Goal: Information Seeking & Learning: Learn about a topic

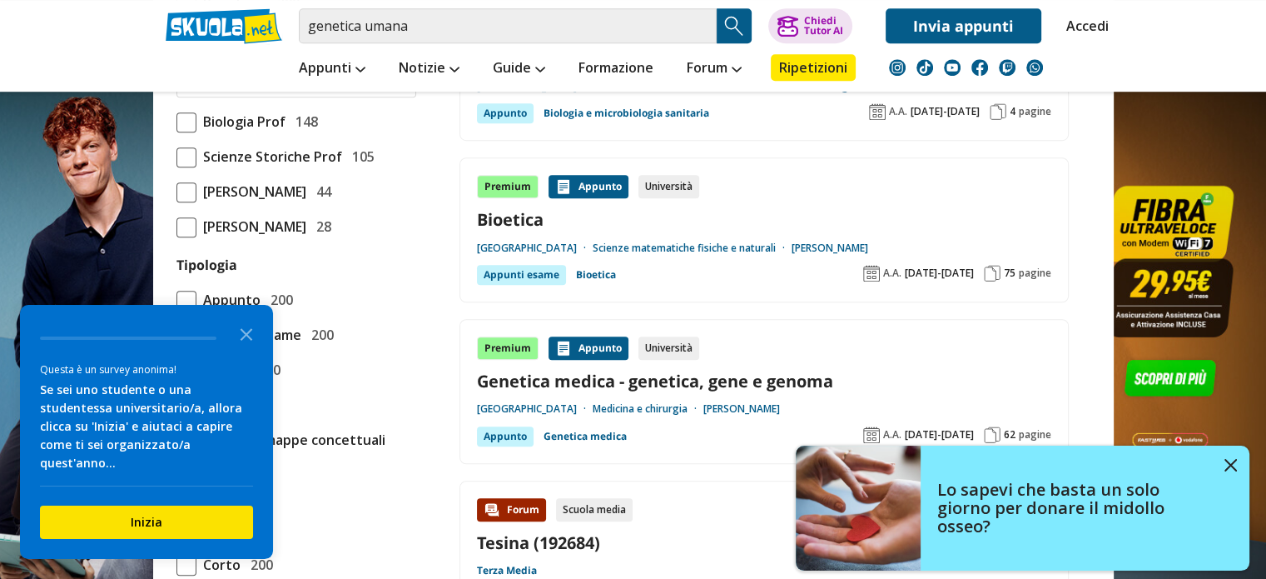
scroll to position [1152, 0]
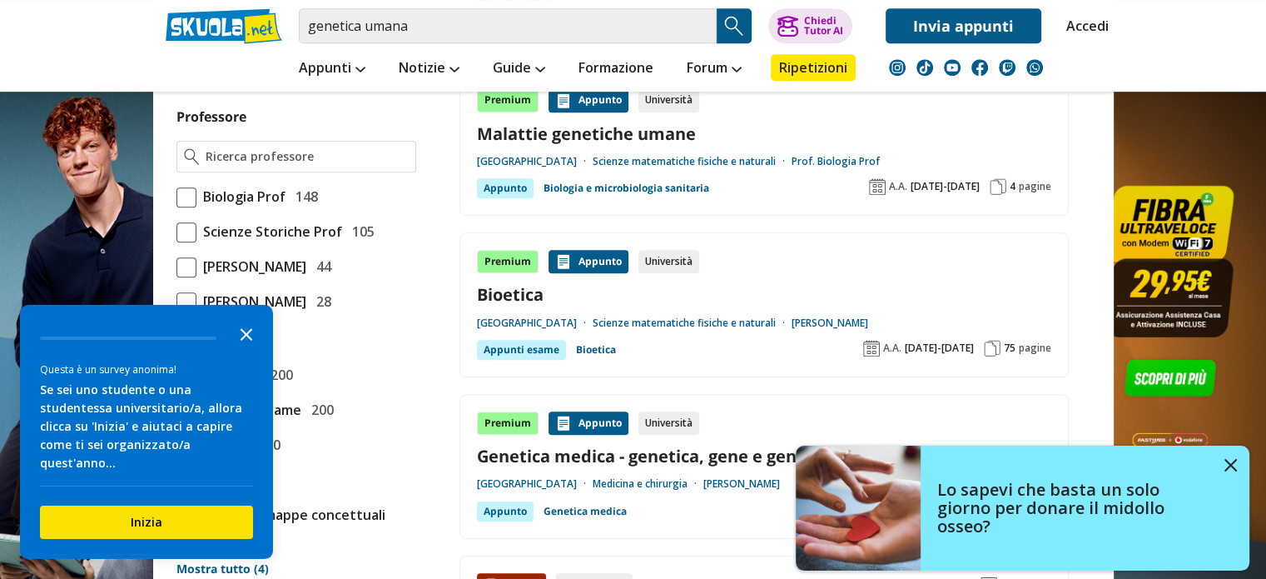
click at [256, 350] on icon "Close the survey" at bounding box center [246, 332] width 33 height 33
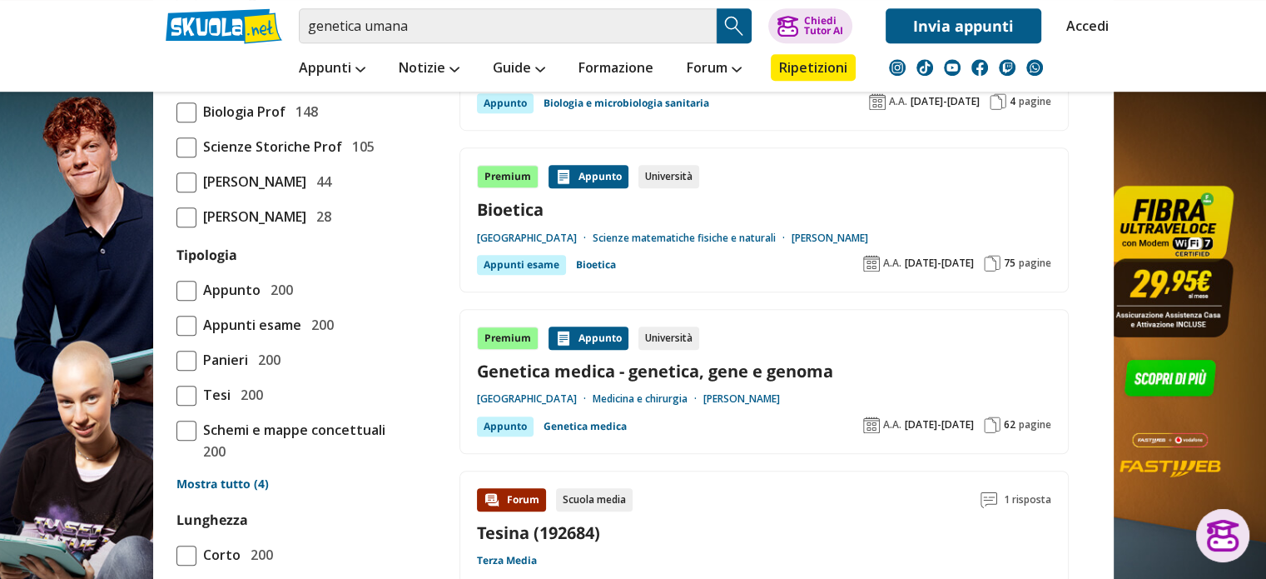
scroll to position [1238, 0]
click at [291, 79] on input "Professore" at bounding box center [307, 70] width 202 height 17
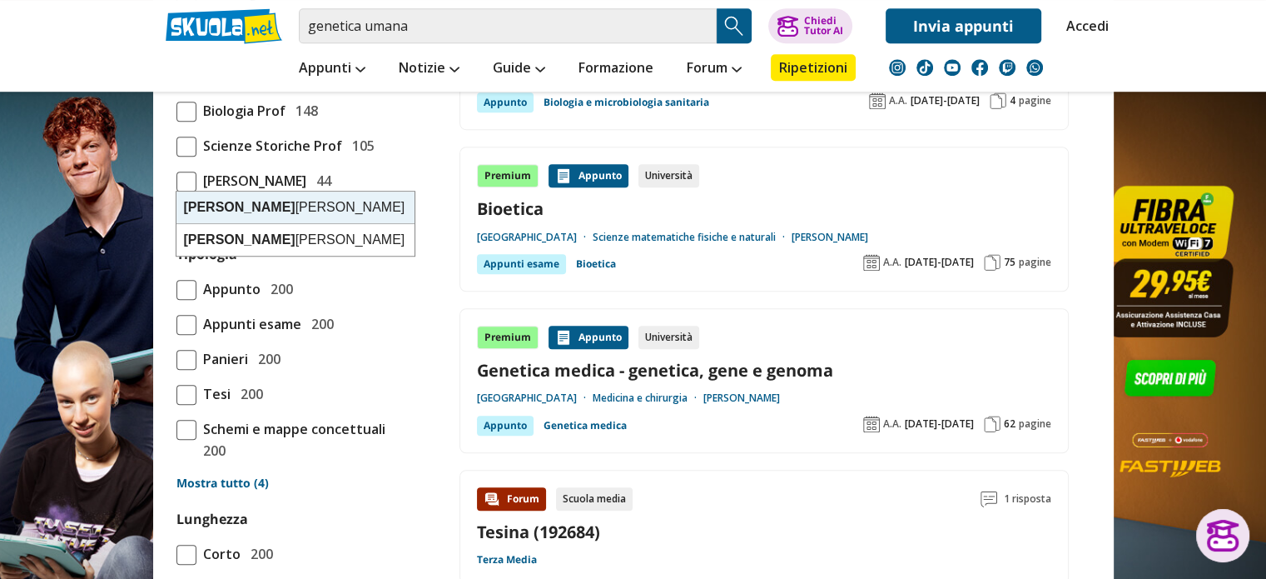
click at [279, 209] on div "Pizzuti Antonio" at bounding box center [296, 208] width 238 height 32
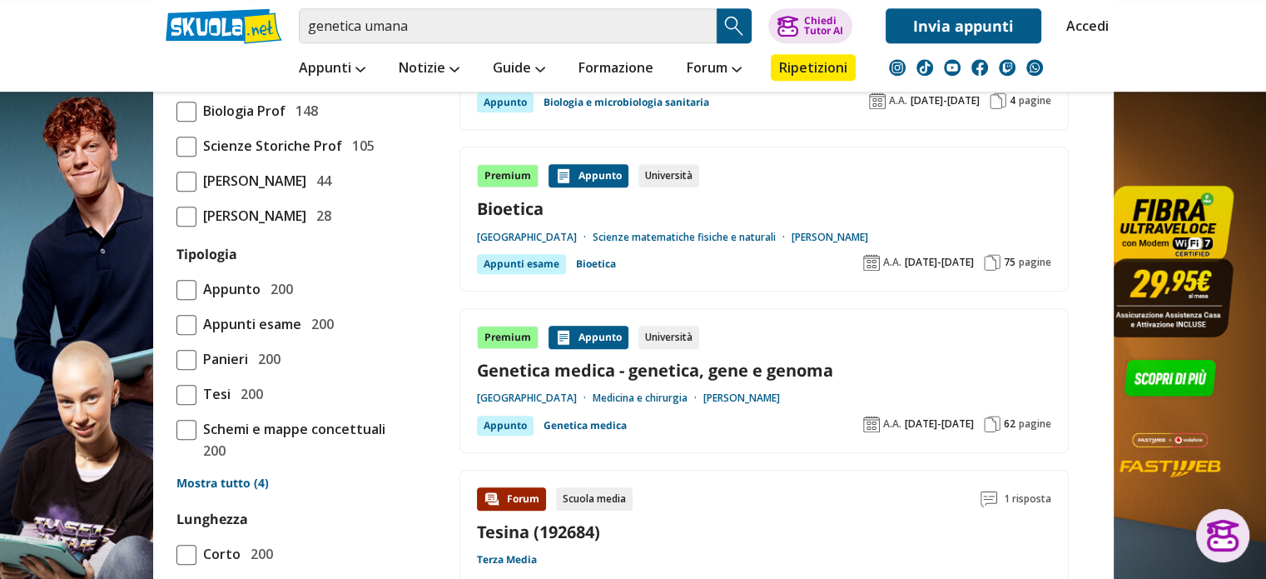
type input "Pizzuti Antonio"
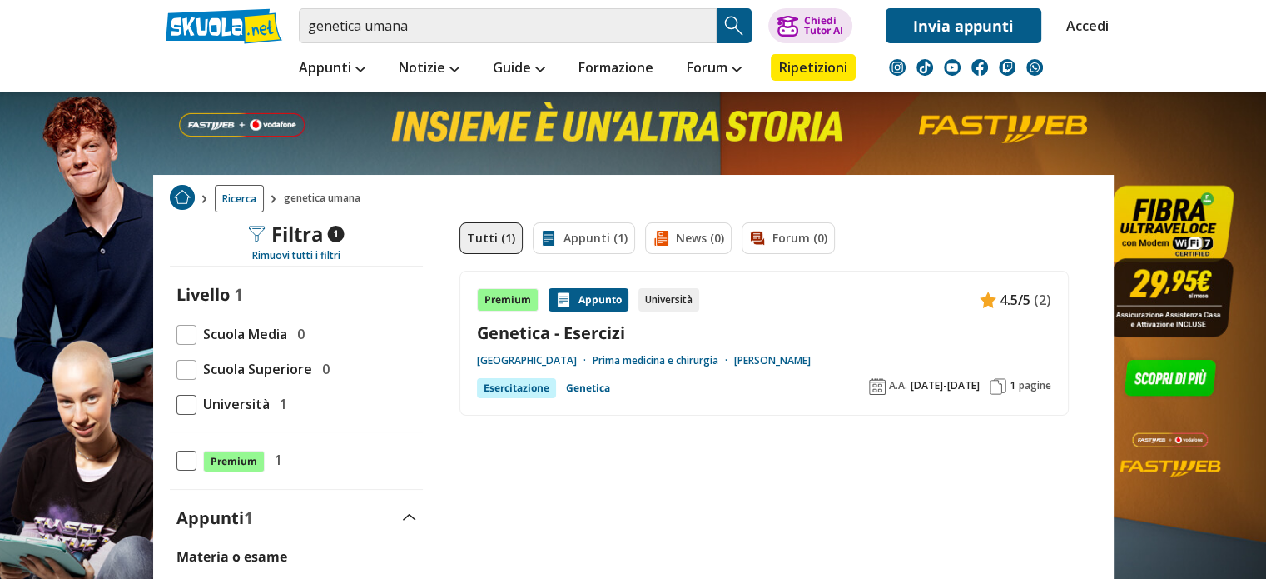
click at [591, 331] on link "Genetica - Esercizi" at bounding box center [764, 332] width 575 height 22
click at [509, 18] on input "genetica umana" at bounding box center [508, 25] width 418 height 35
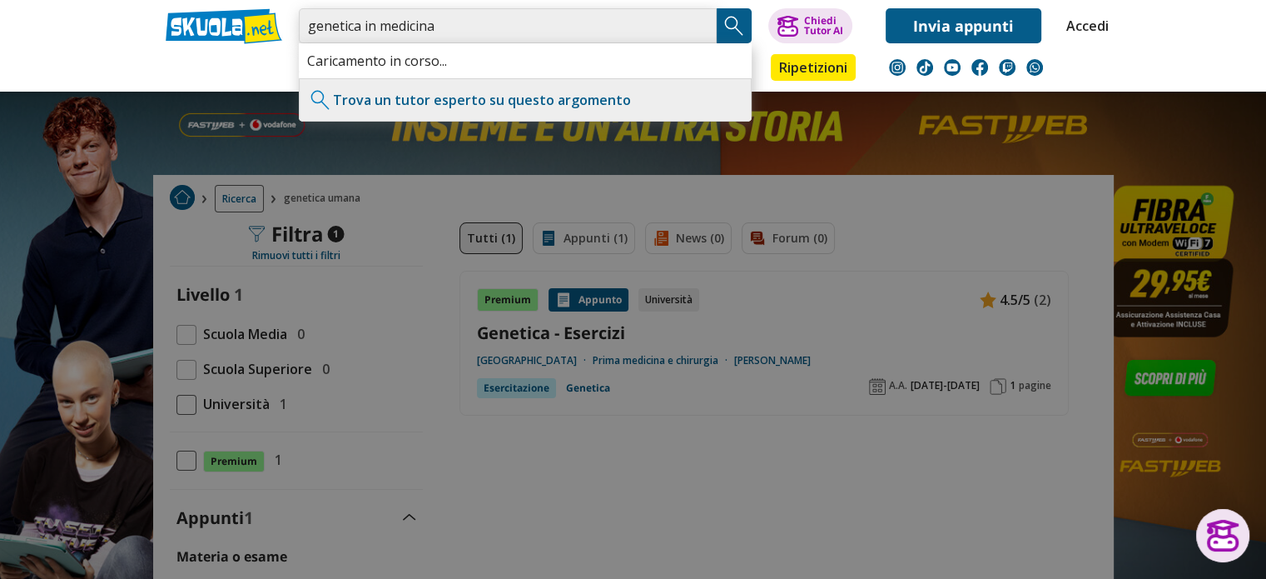
type input "genetica in medicina"
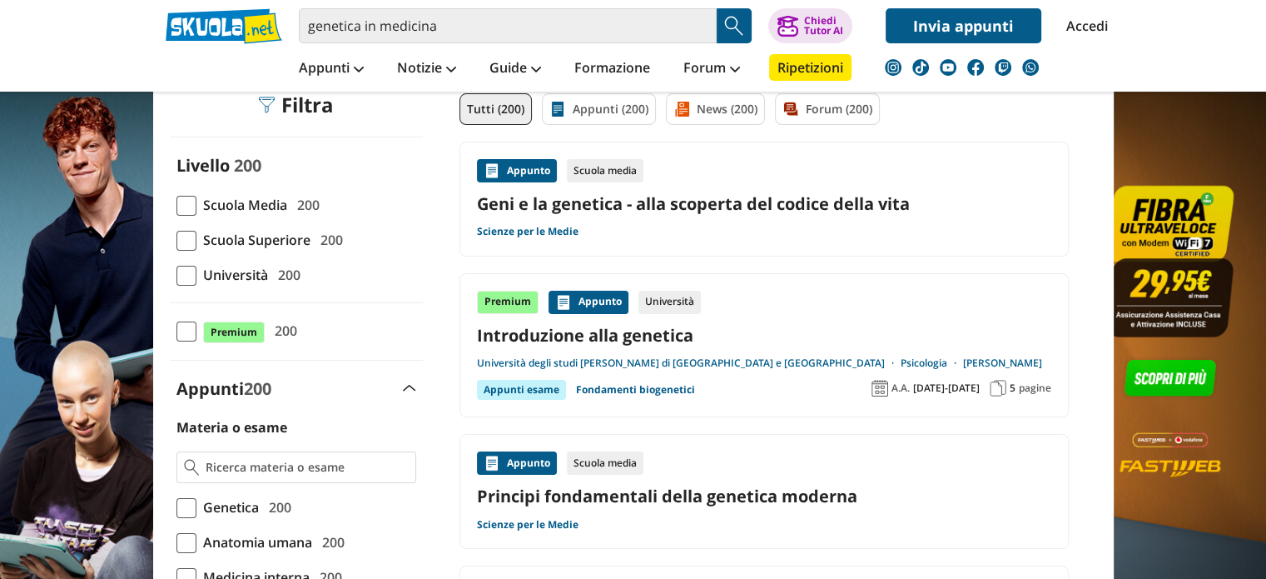
scroll to position [130, 0]
click at [186, 265] on span at bounding box center [187, 275] width 20 height 20
click at [177, 274] on input "Università 200" at bounding box center [177, 274] width 0 height 0
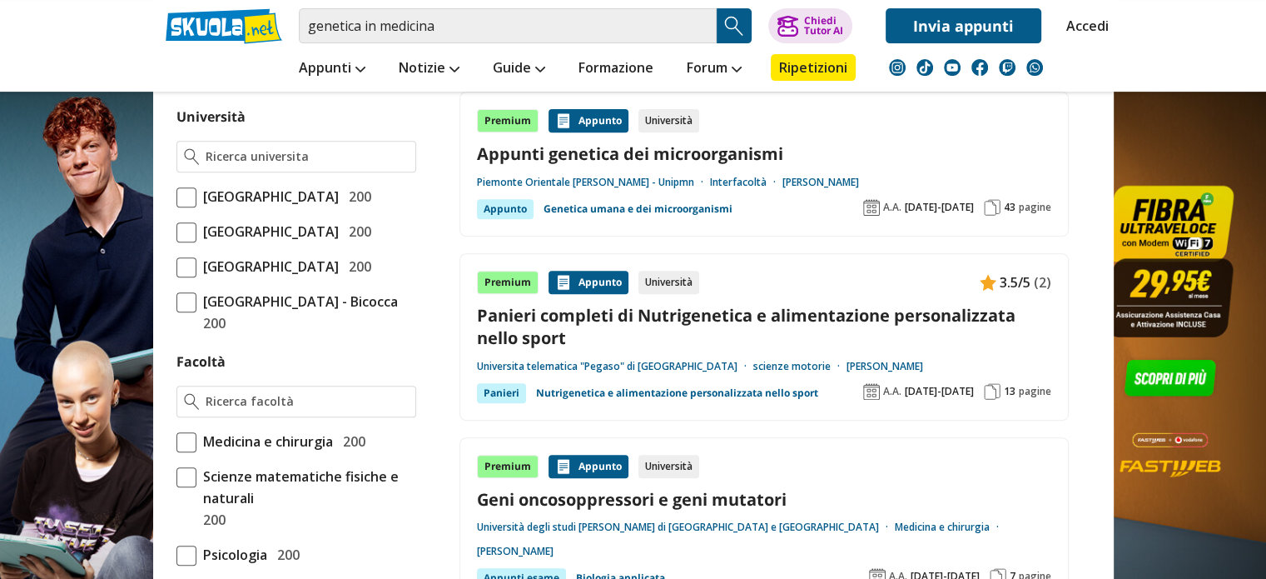
scroll to position [599, 0]
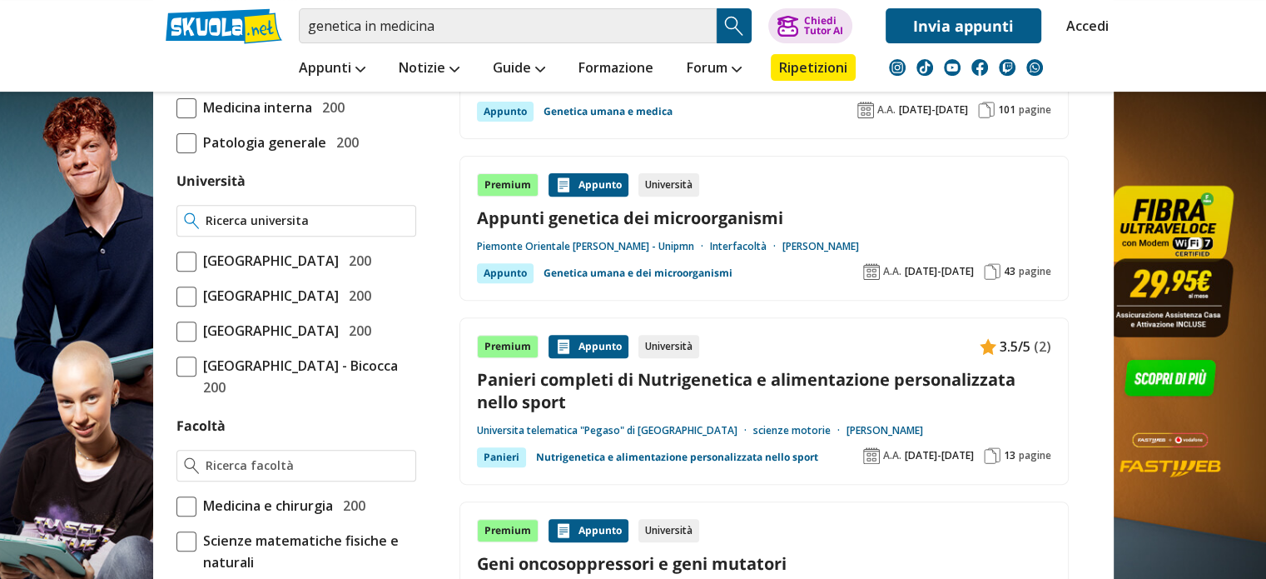
click at [282, 212] on input "Università" at bounding box center [307, 220] width 202 height 17
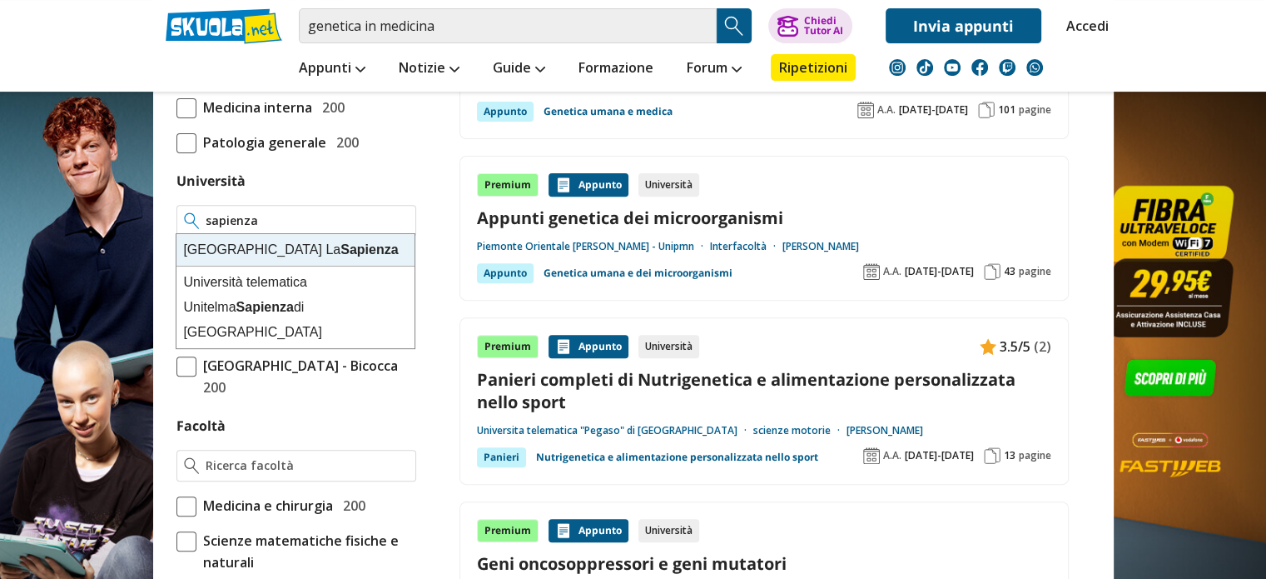
click at [286, 246] on div "Università degli Studi di Roma La Sapienza" at bounding box center [296, 250] width 238 height 32
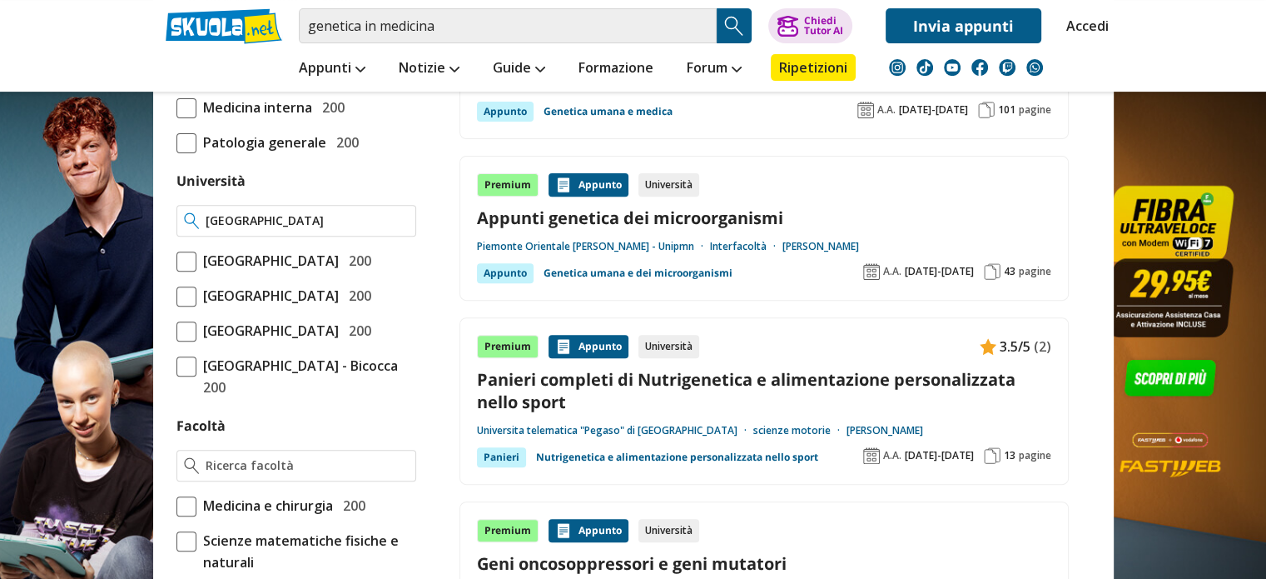
type input "[GEOGRAPHIC_DATA]"
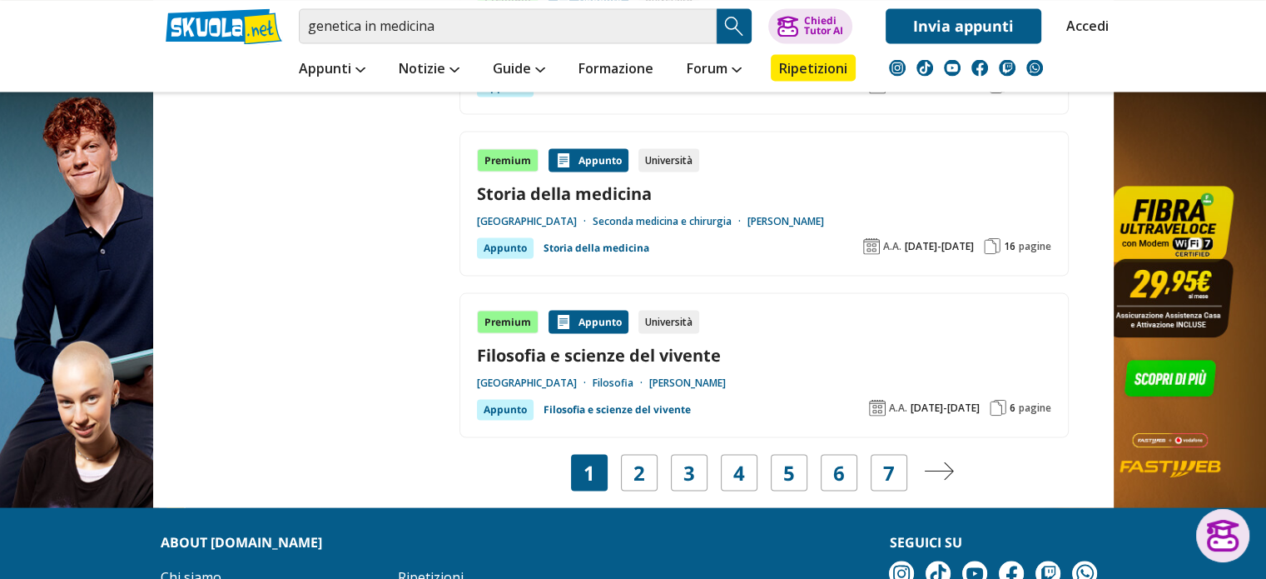
scroll to position [3113, 0]
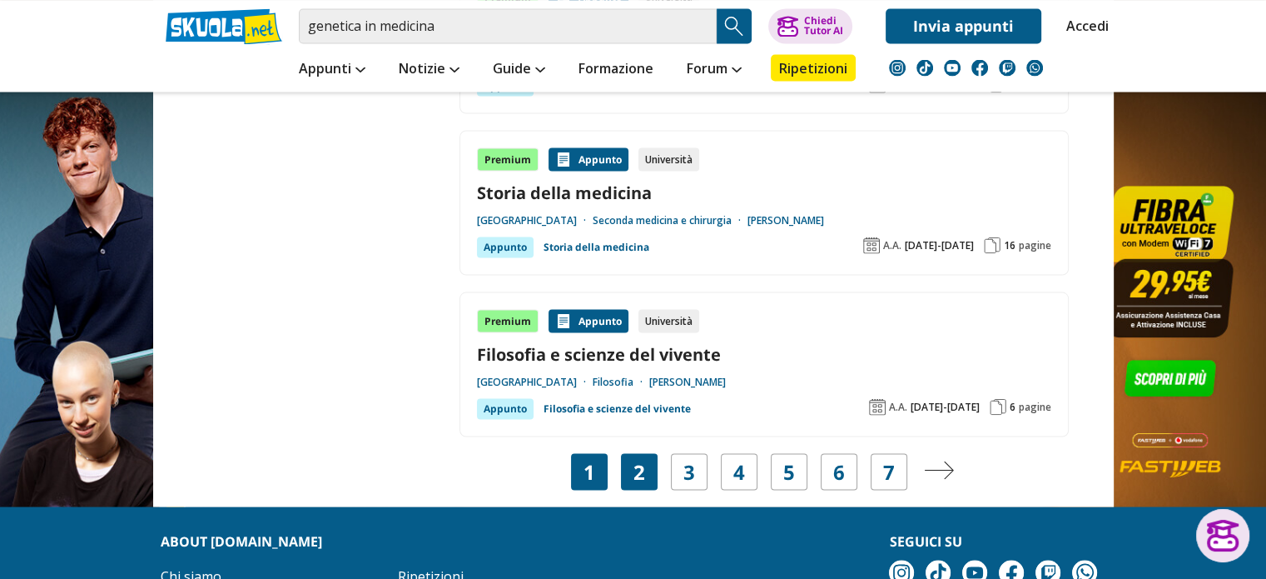
click at [644, 460] on link "2" at bounding box center [640, 471] width 12 height 23
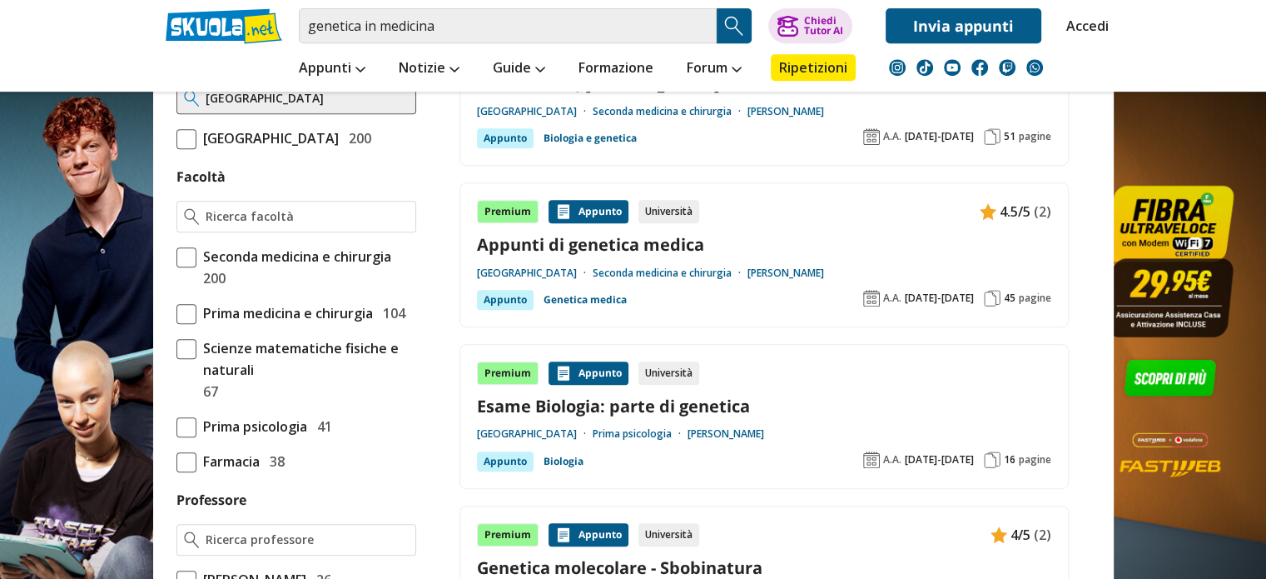
scroll to position [756, 0]
click at [570, 236] on link "Appunti di genetica medica" at bounding box center [764, 244] width 575 height 22
click at [664, 245] on link "Appunti di genetica medica" at bounding box center [764, 244] width 575 height 22
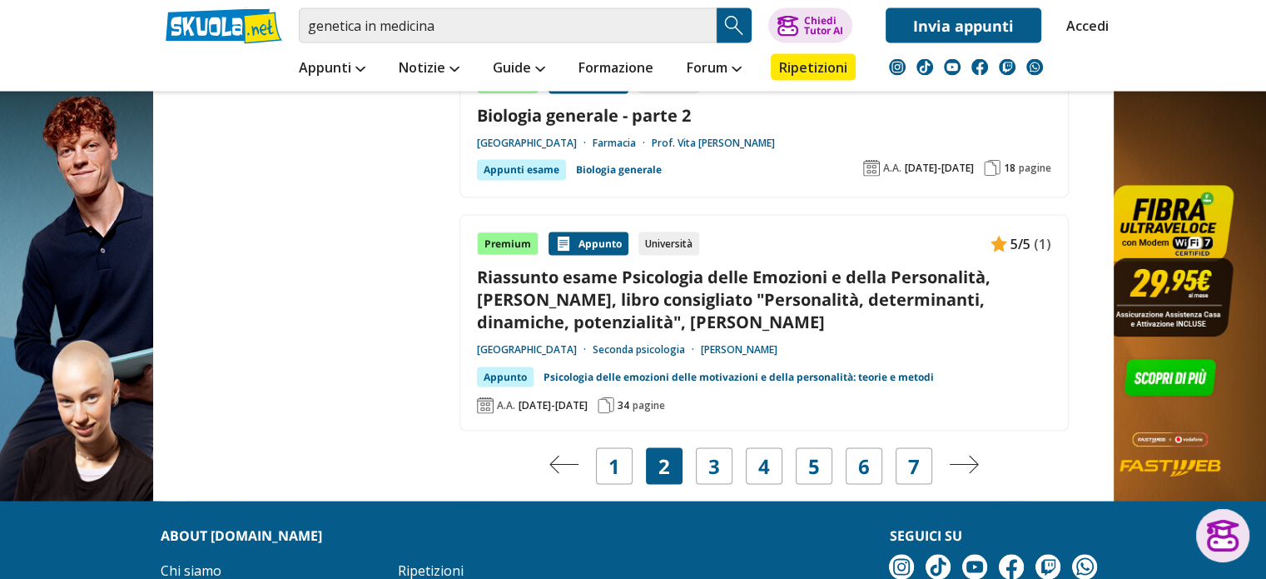
scroll to position [3480, 0]
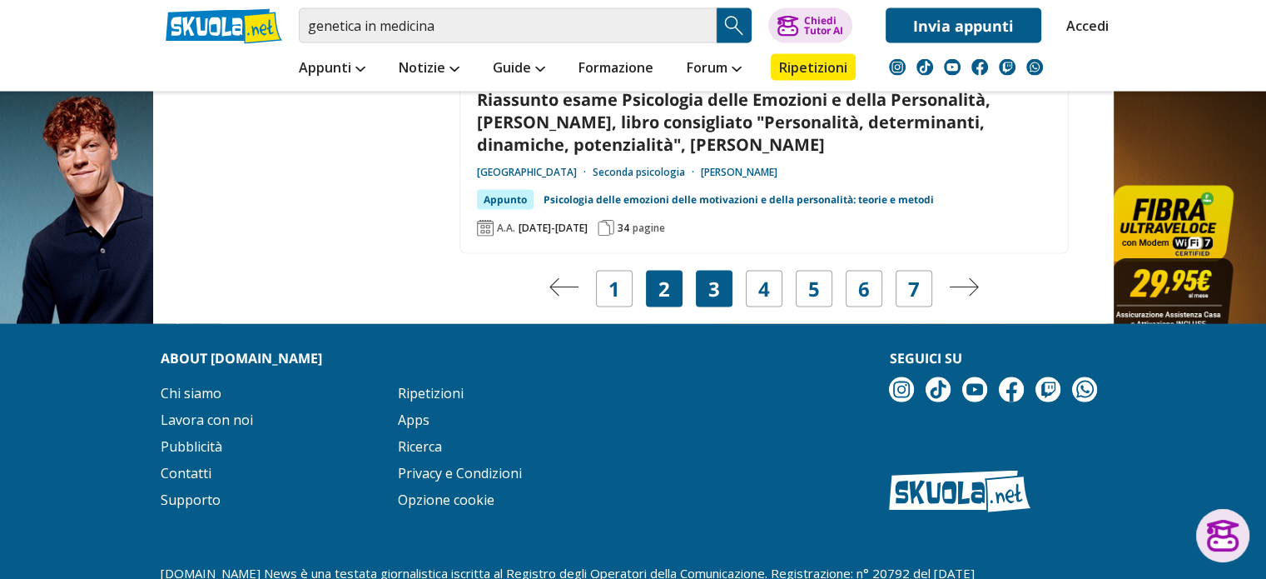
click at [716, 277] on link "3" at bounding box center [715, 288] width 12 height 23
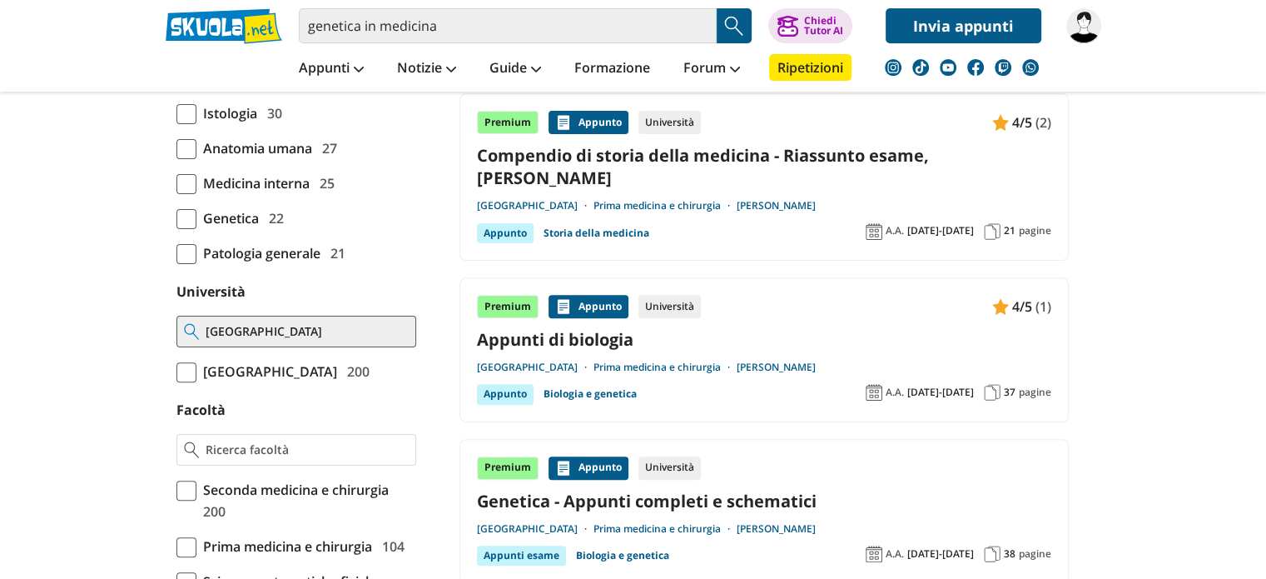
scroll to position [523, 0]
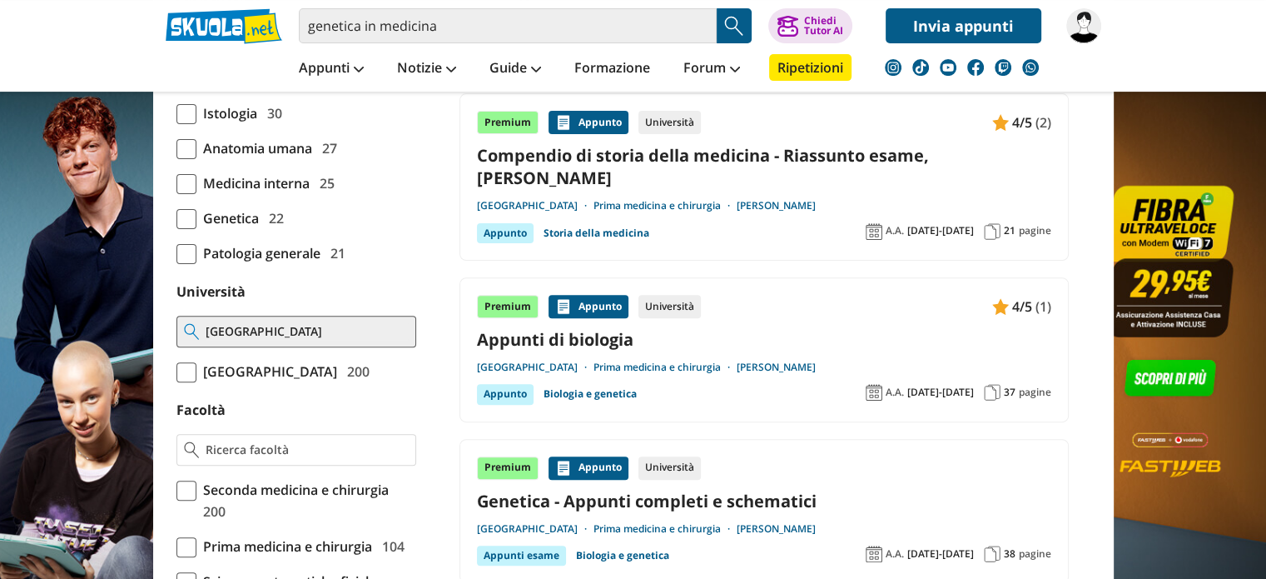
click at [716, 277] on div "Premium [GEOGRAPHIC_DATA] Università 4/5 (1) Appunti di biologia [GEOGRAPHIC_DA…" at bounding box center [764, 349] width 609 height 145
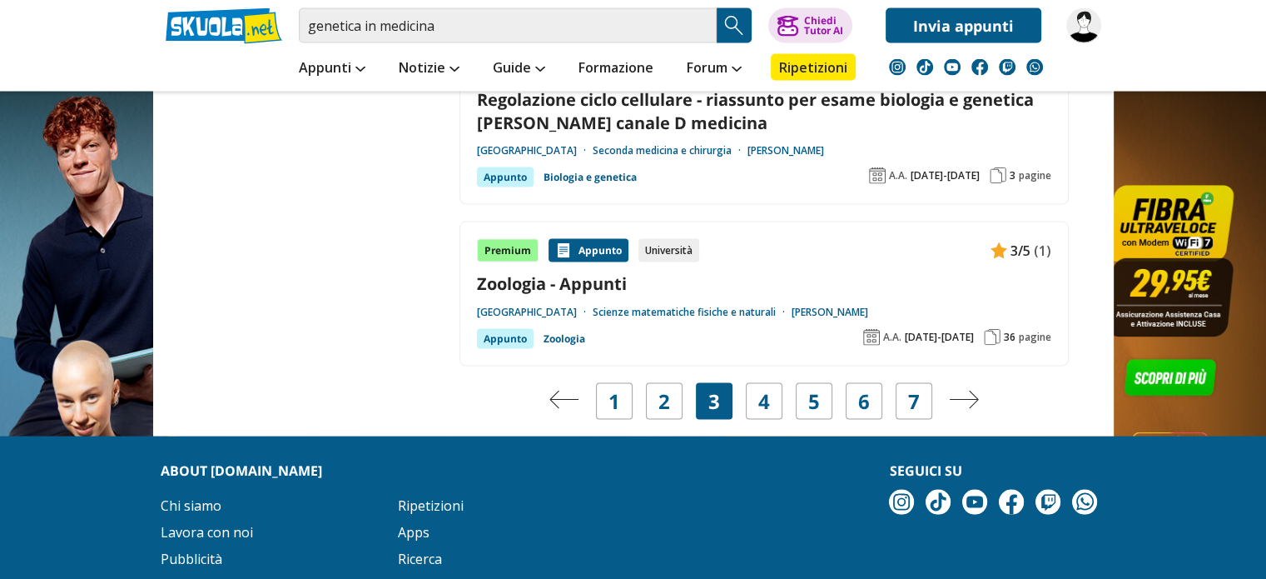
scroll to position [3257, 0]
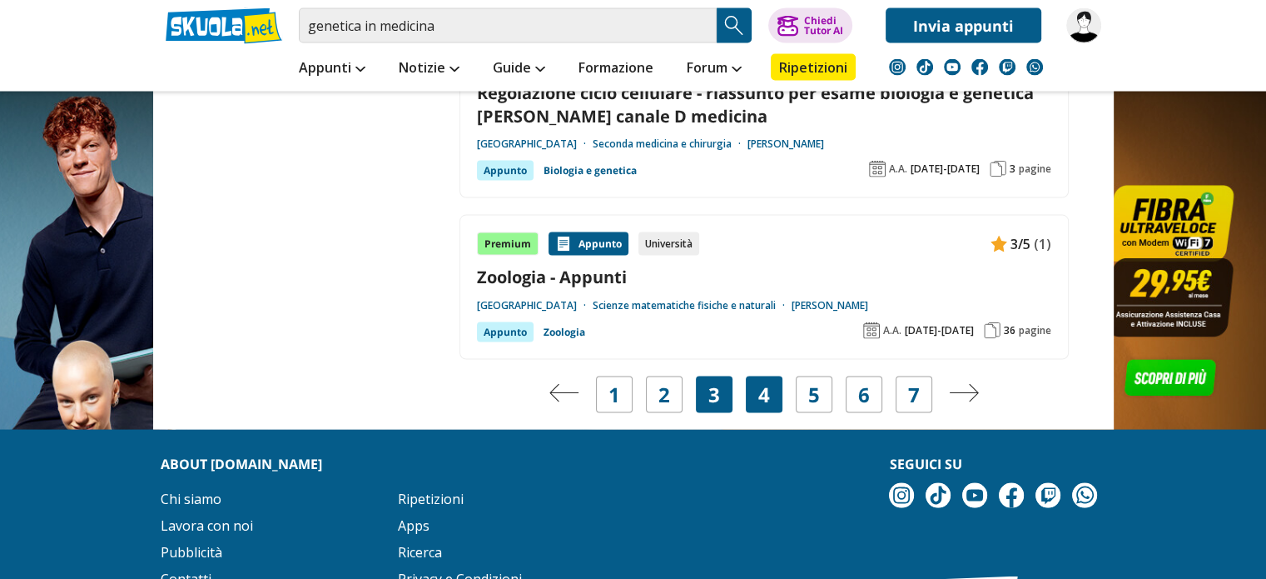
click at [771, 376] on div "4" at bounding box center [764, 394] width 37 height 37
click at [753, 376] on div "4" at bounding box center [764, 394] width 37 height 37
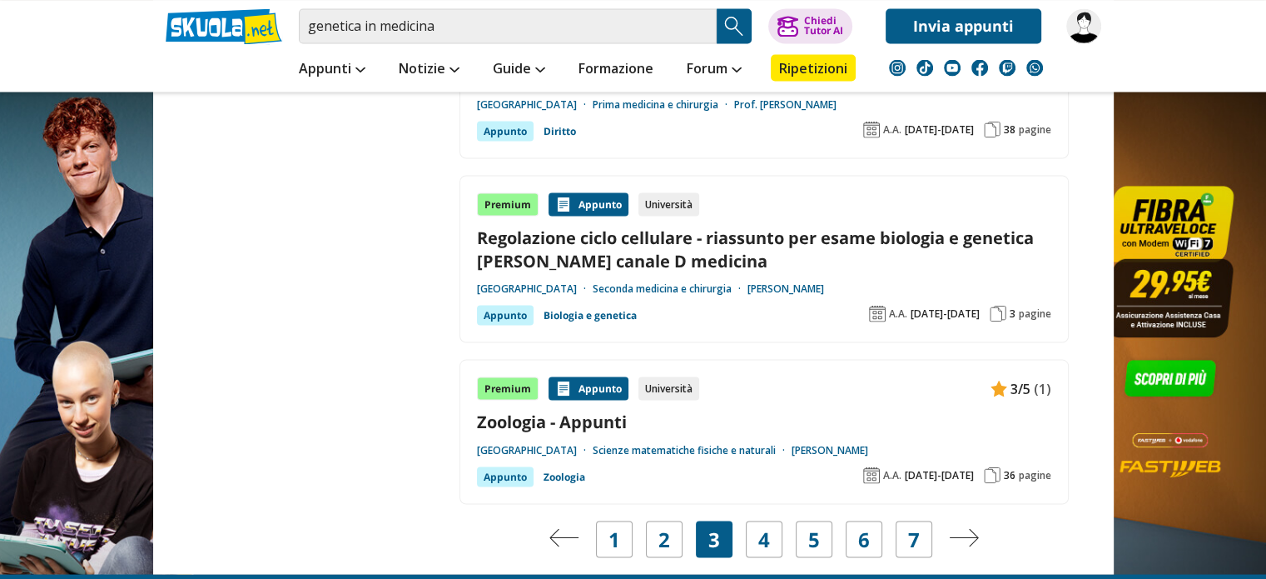
scroll to position [3226, 0]
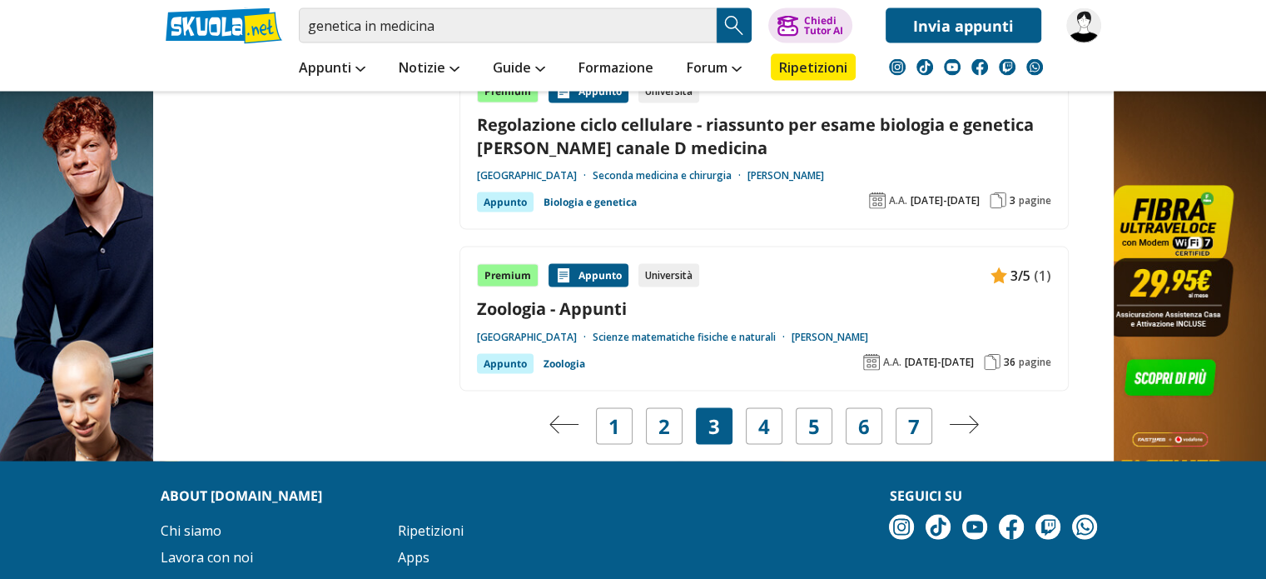
click at [962, 415] on img "Pagina successiva" at bounding box center [964, 424] width 30 height 18
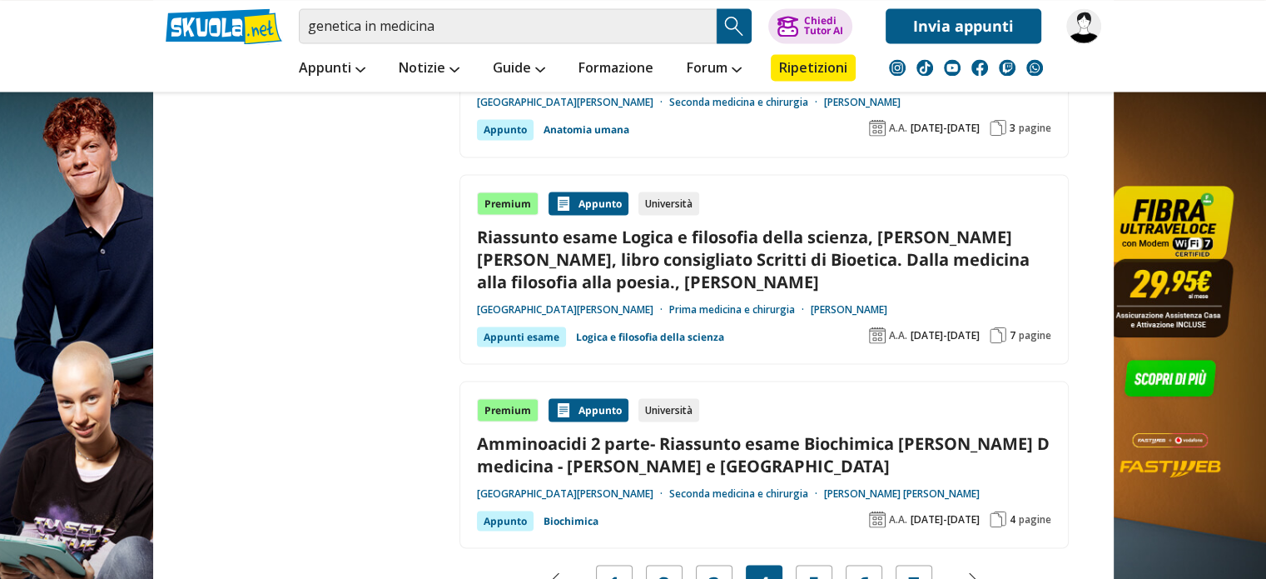
scroll to position [3266, 0]
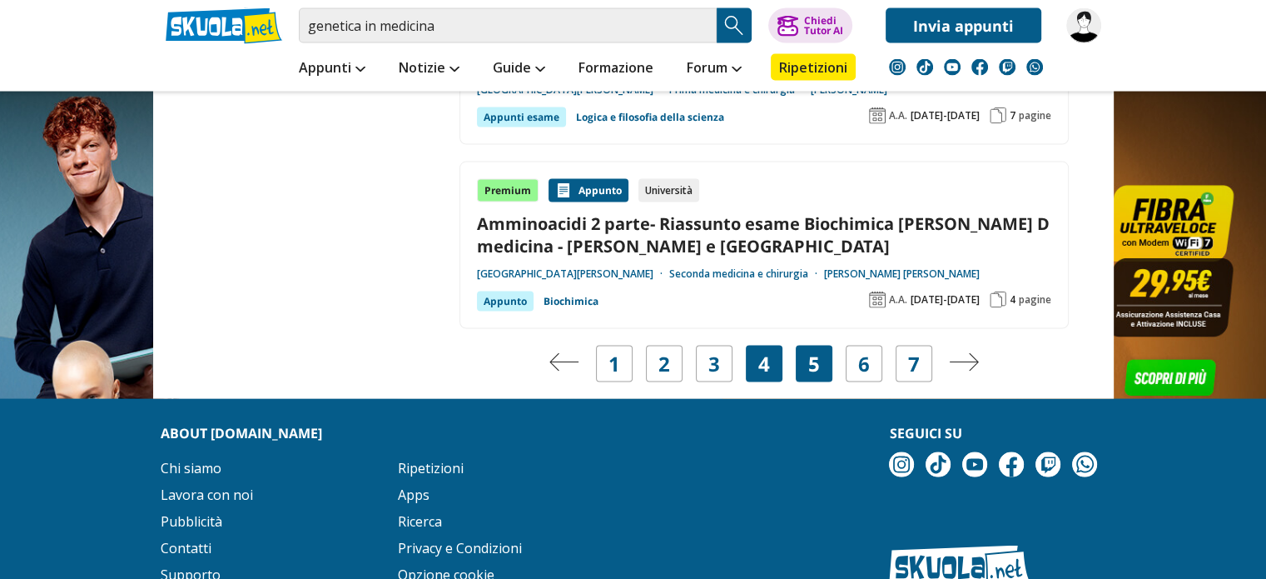
click at [806, 346] on div "5" at bounding box center [814, 364] width 37 height 37
click at [973, 353] on img "Pagina successiva" at bounding box center [964, 362] width 30 height 18
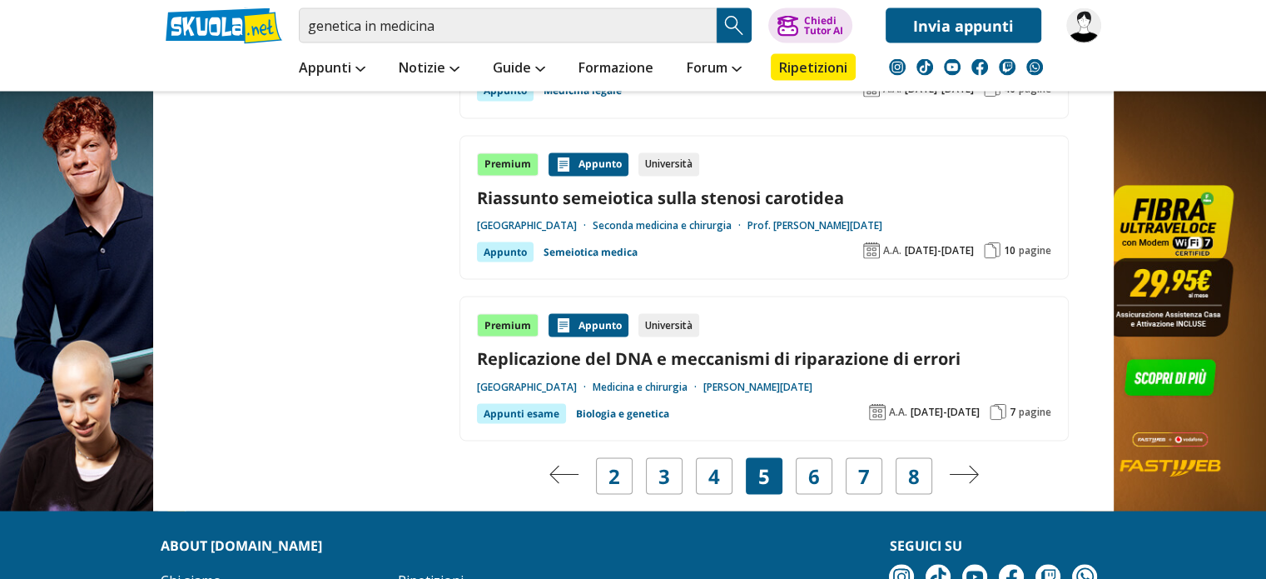
scroll to position [3240, 0]
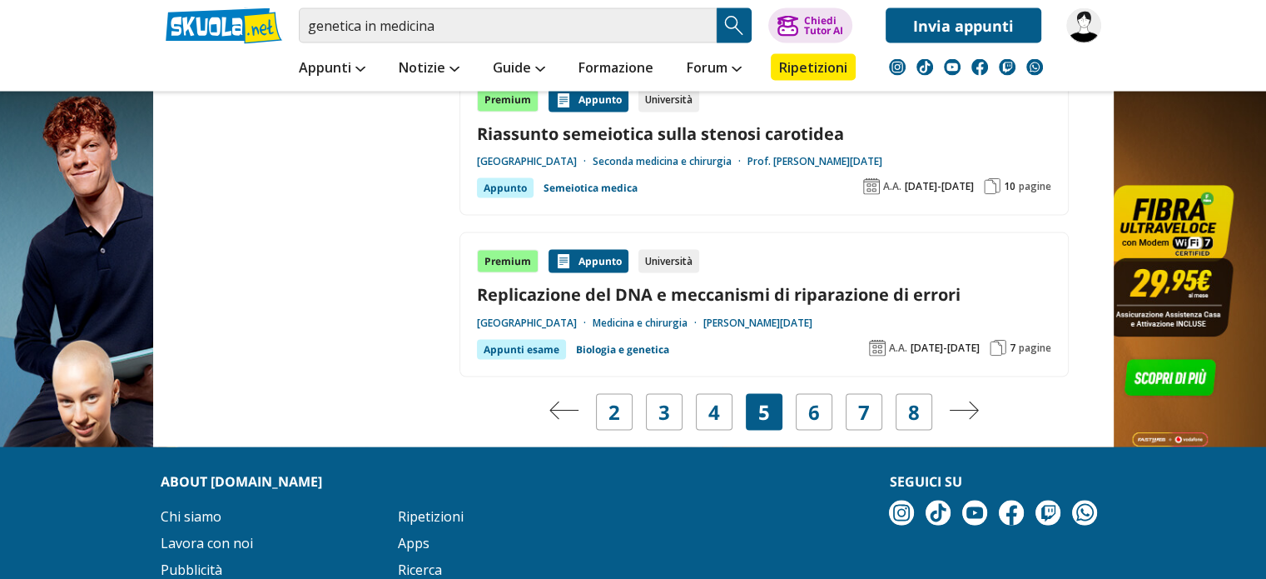
click at [972, 401] on img "Pagina successiva" at bounding box center [964, 410] width 30 height 18
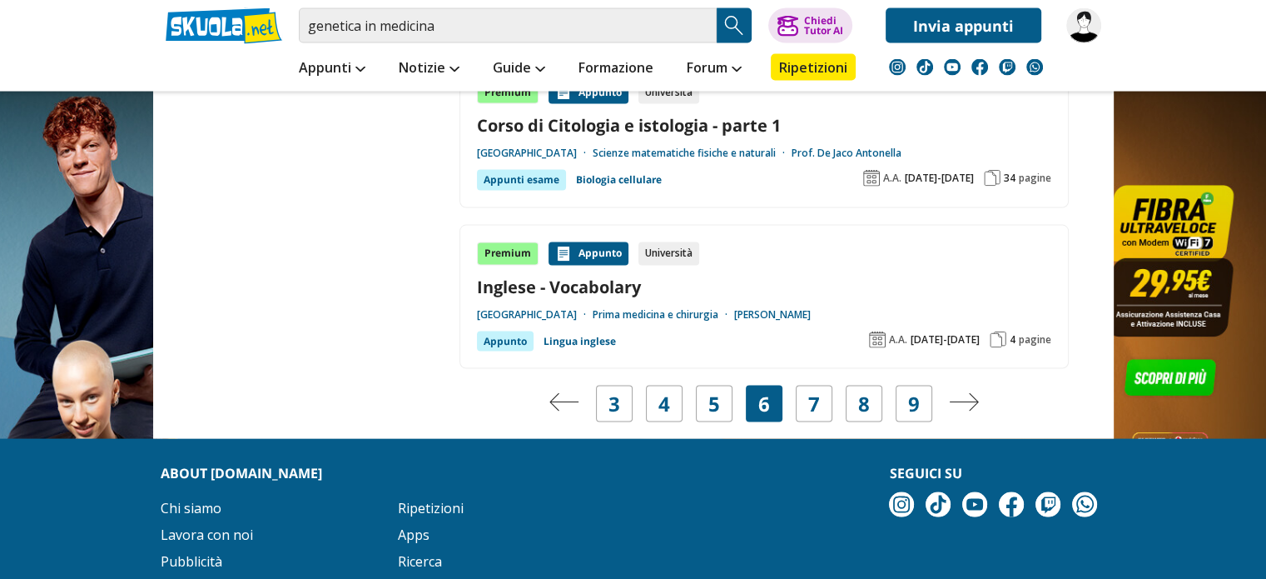
scroll to position [3299, 0]
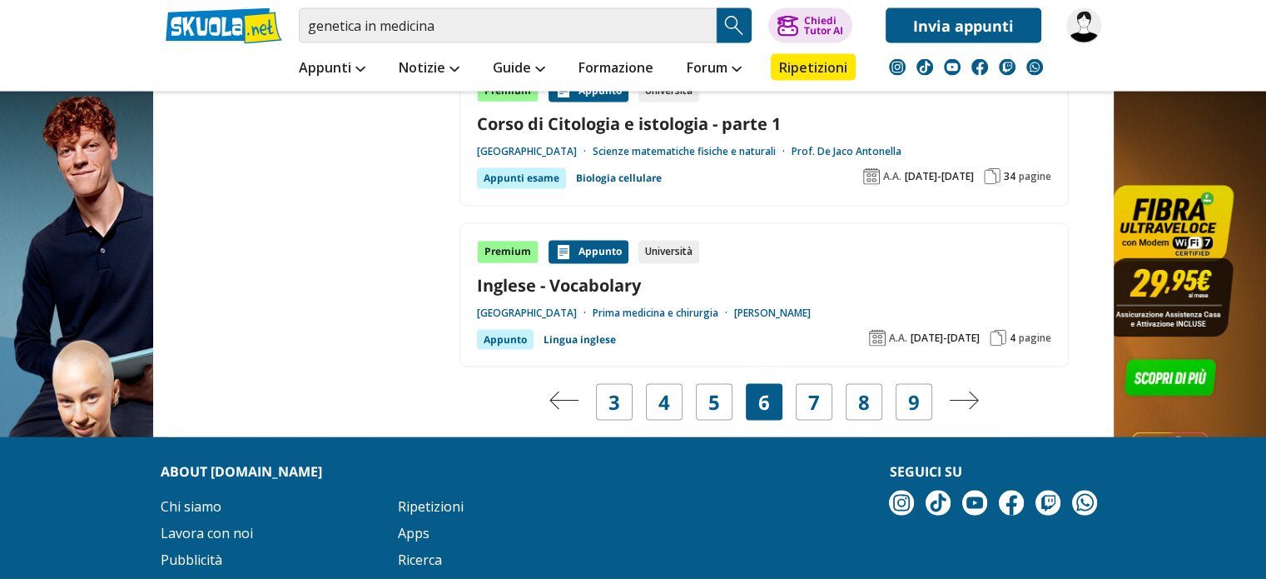
click at [968, 402] on link "Pagina successiva" at bounding box center [964, 402] width 30 height 23
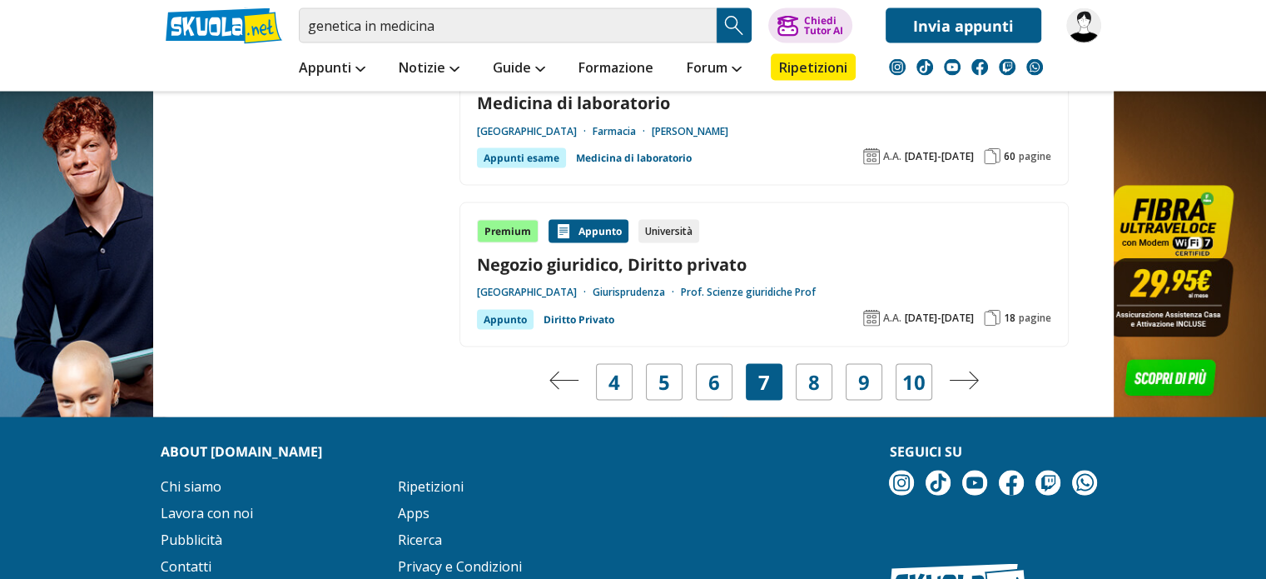
scroll to position [3276, 0]
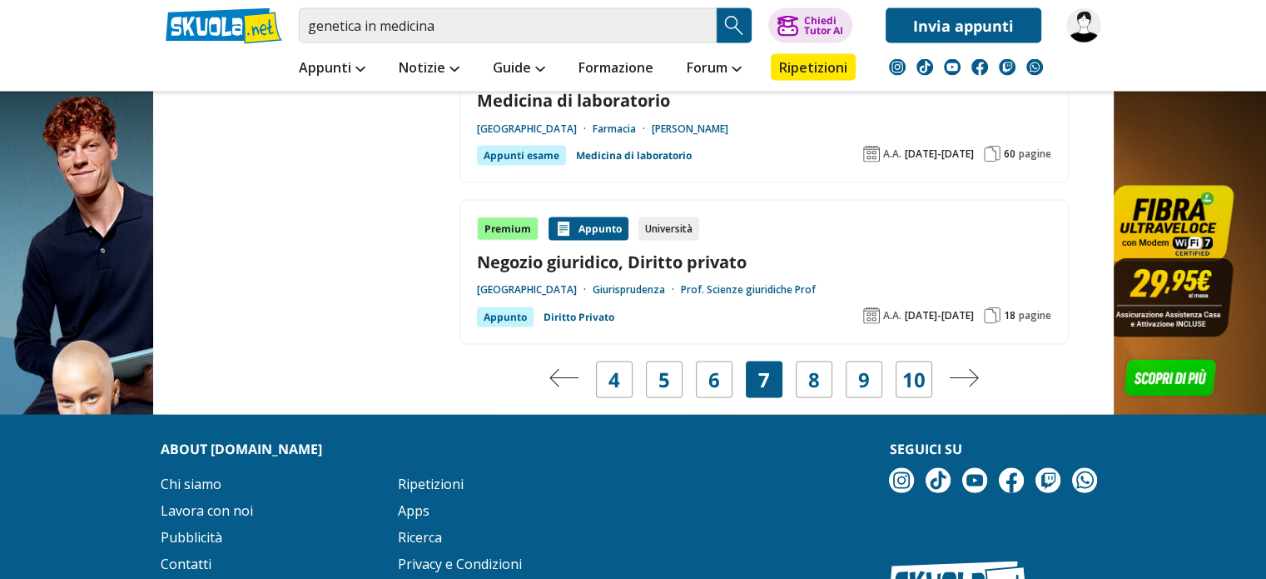
click at [968, 372] on img "Pagina successiva" at bounding box center [964, 378] width 30 height 18
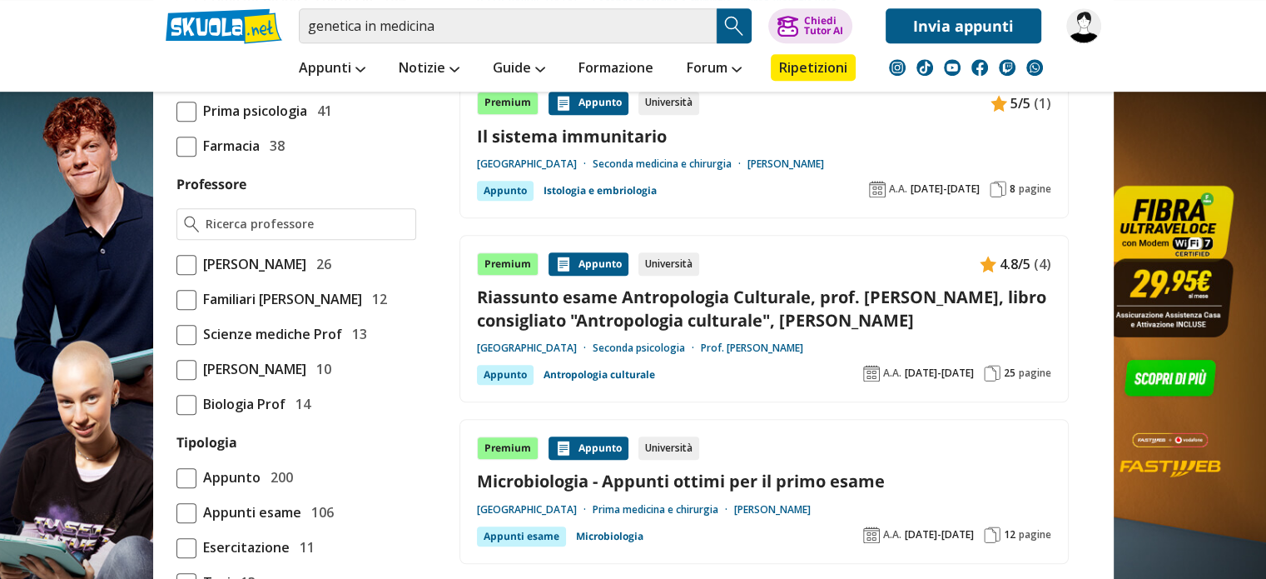
scroll to position [1071, 0]
click at [326, 233] on input "Professore" at bounding box center [307, 224] width 202 height 17
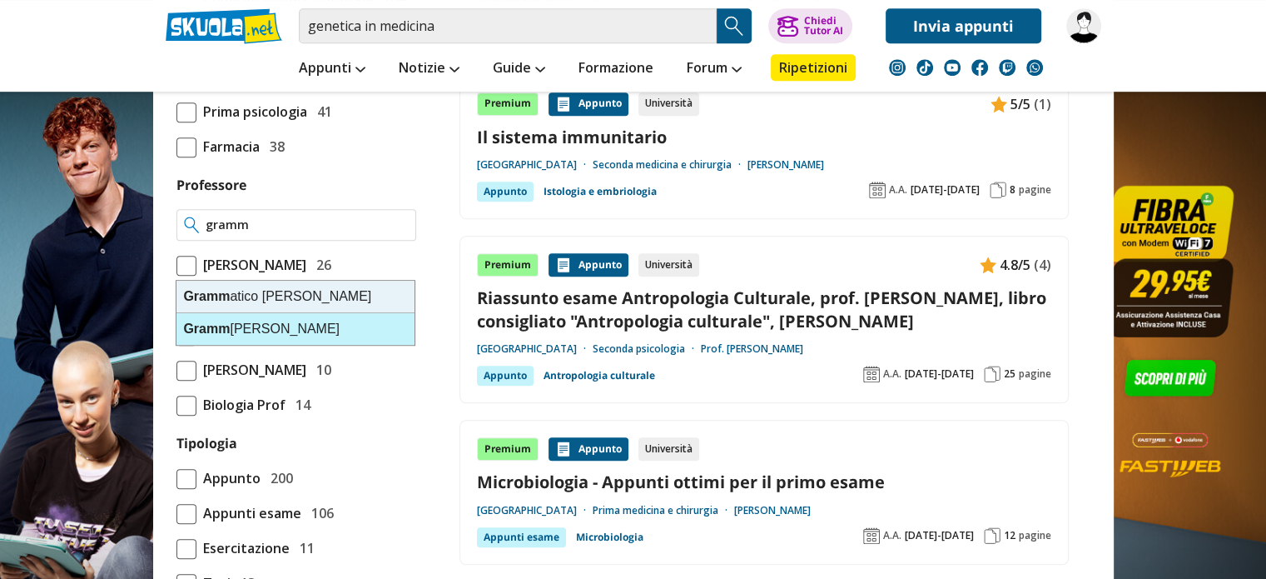
click at [276, 332] on div "Gramm atico Paola" at bounding box center [296, 329] width 238 height 32
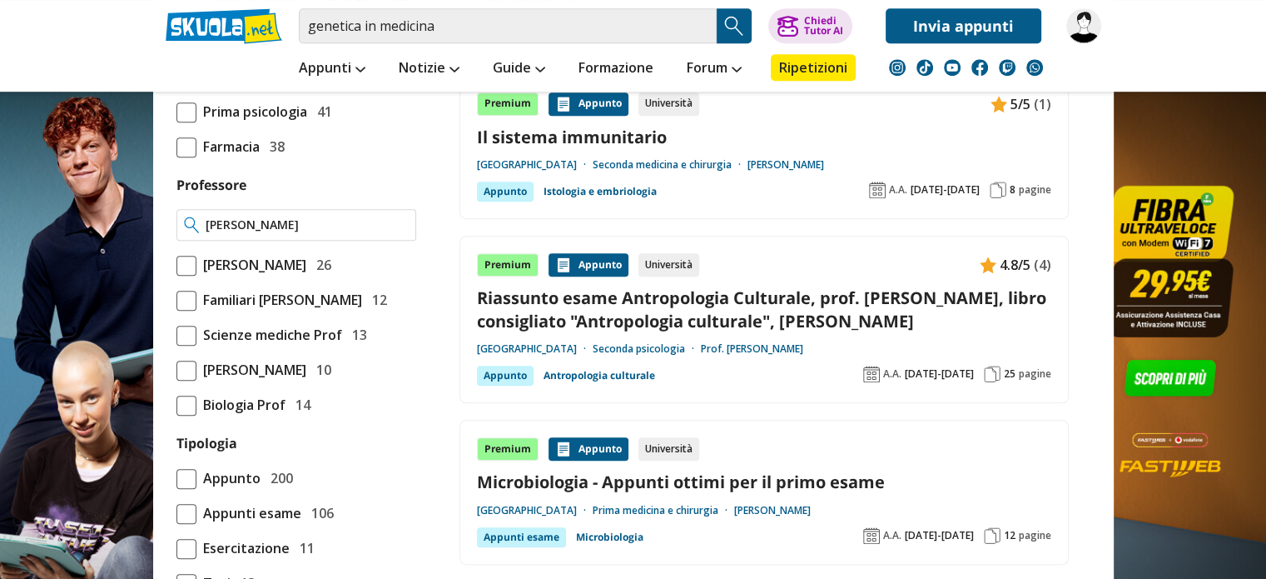
type input "[PERSON_NAME]"
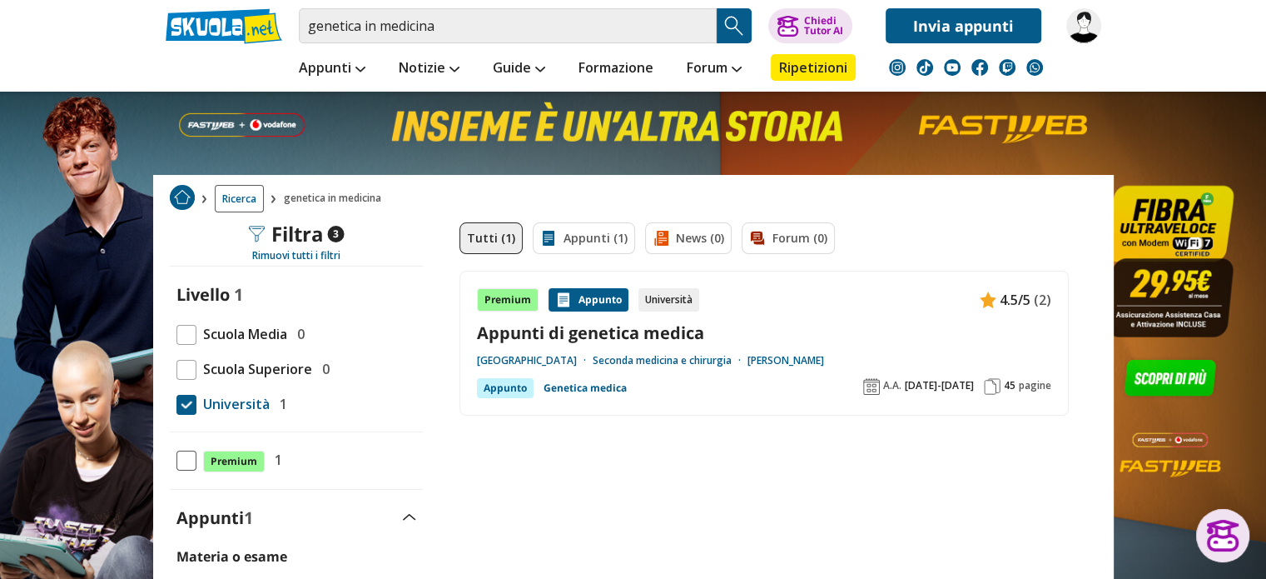
click at [639, 334] on link "Appunti di genetica medica" at bounding box center [764, 332] width 575 height 22
